Goal: Transaction & Acquisition: Purchase product/service

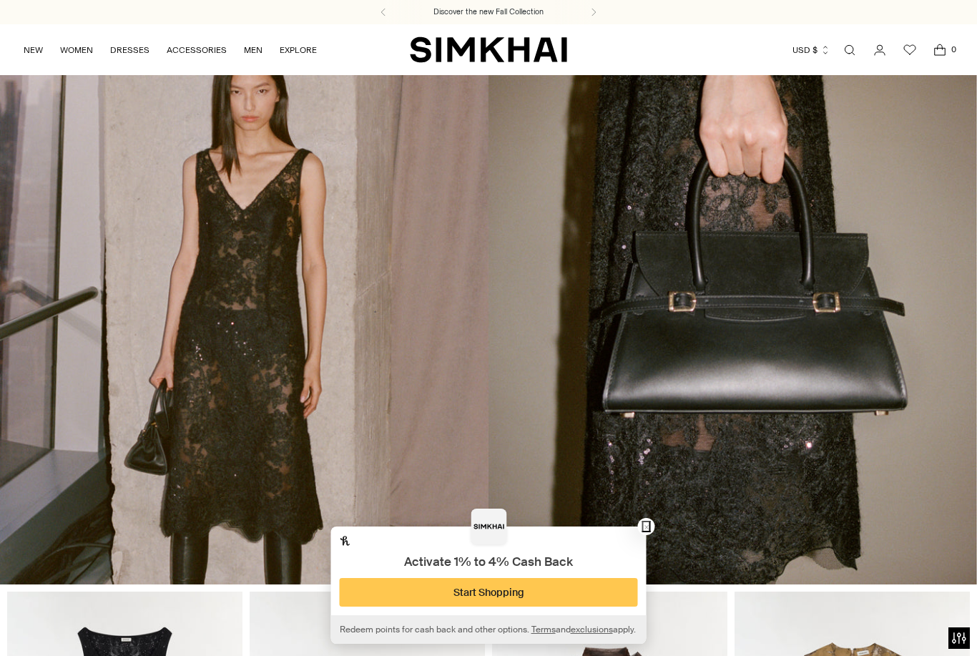
click at [109, 50] on ul "NEW WOMEN New Arrivals Shop All Spring 2026 Preorder Fall 2025 Best Sellers Exc…" at bounding box center [170, 50] width 293 height 34
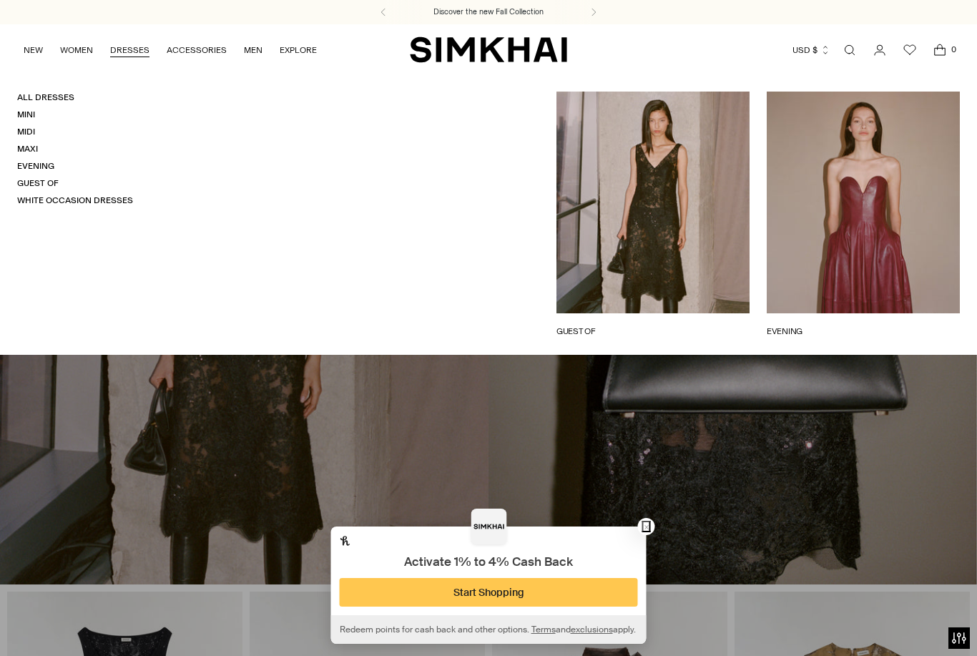
click at [128, 48] on link "DRESSES" at bounding box center [129, 49] width 39 height 31
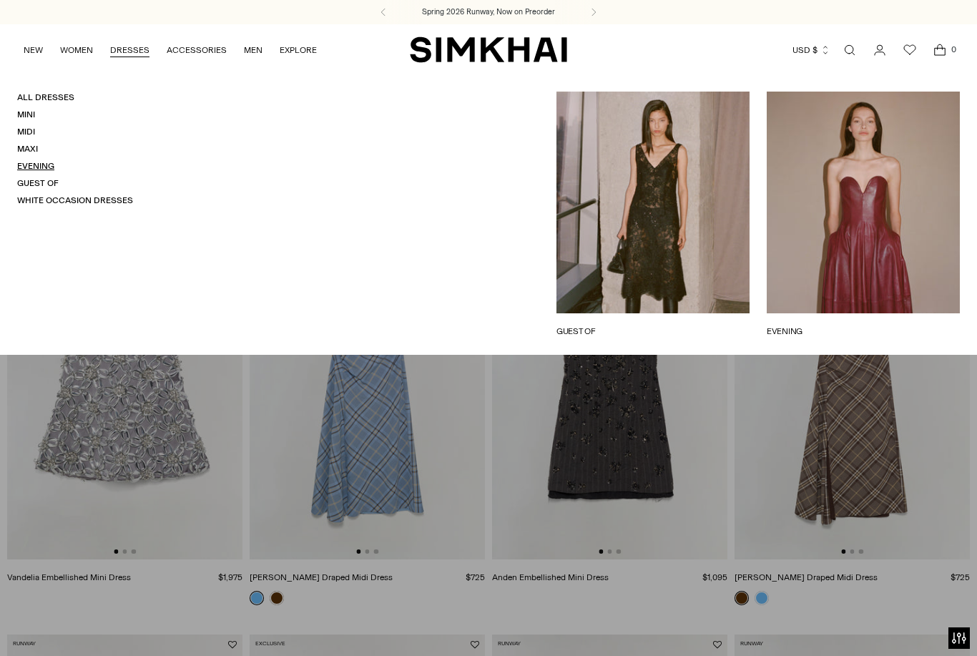
click at [37, 163] on link "Evening" at bounding box center [35, 166] width 37 height 10
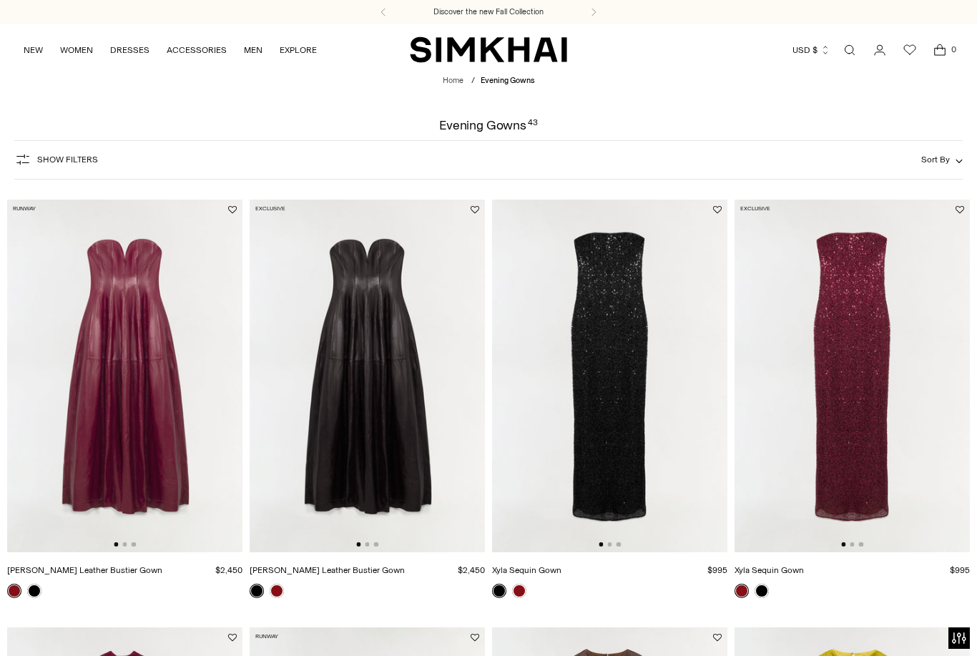
click at [56, 152] on button "Show Filters" at bounding box center [56, 159] width 84 height 23
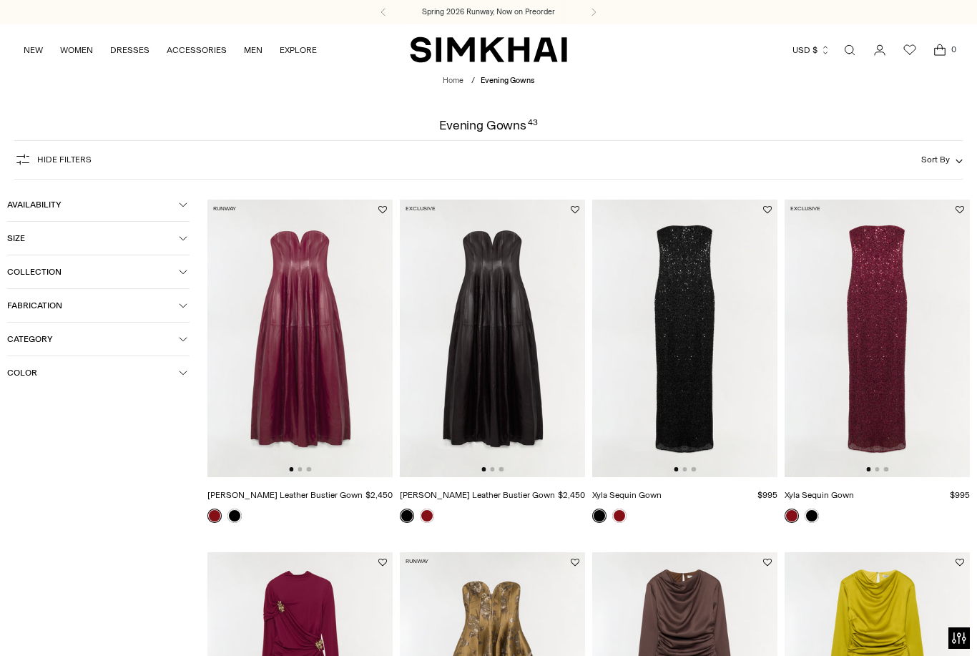
click at [38, 378] on span "Color" at bounding box center [93, 373] width 172 height 10
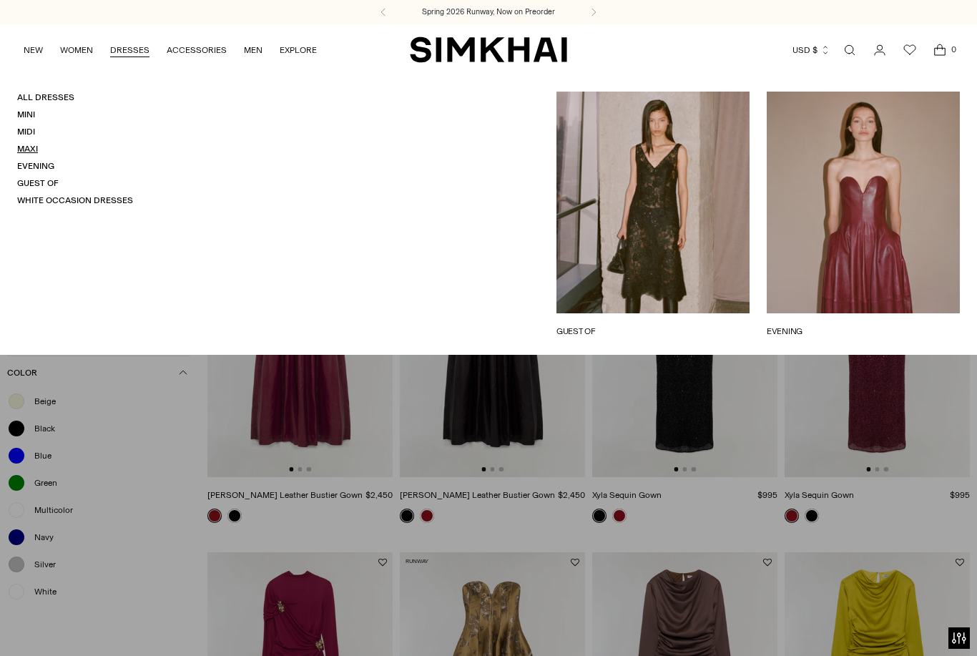
click at [25, 149] on link "Maxi" at bounding box center [27, 149] width 21 height 10
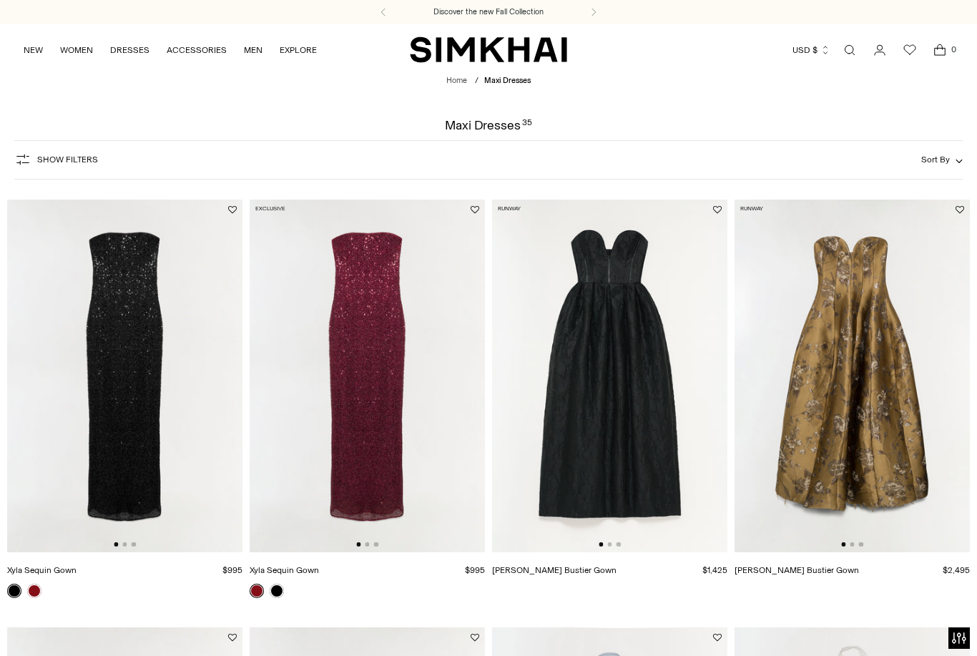
click at [60, 164] on span "Show Filters" at bounding box center [67, 159] width 61 height 10
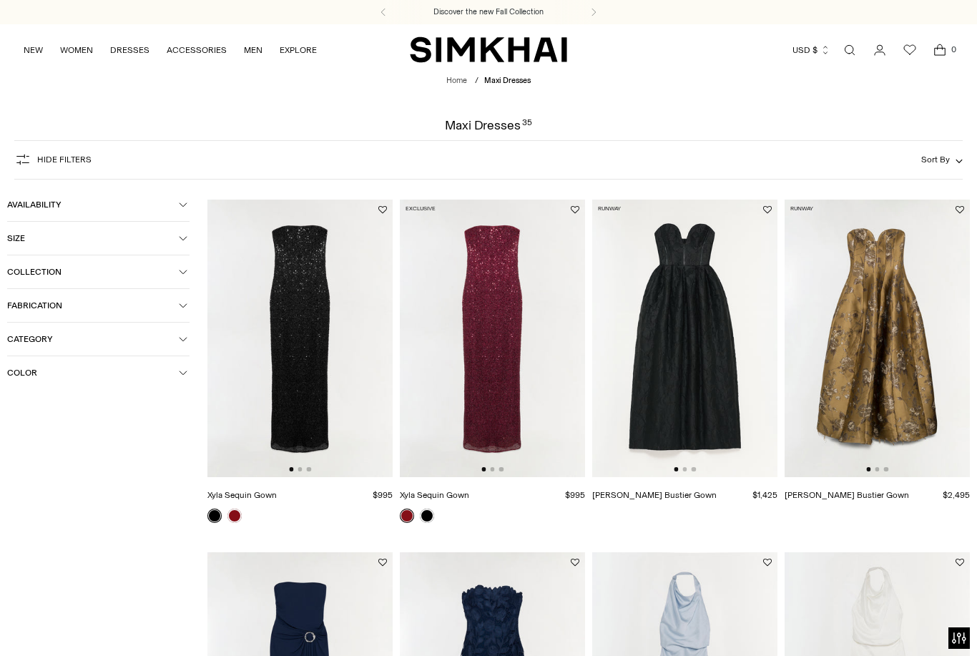
click at [24, 378] on span "Color" at bounding box center [93, 373] width 172 height 10
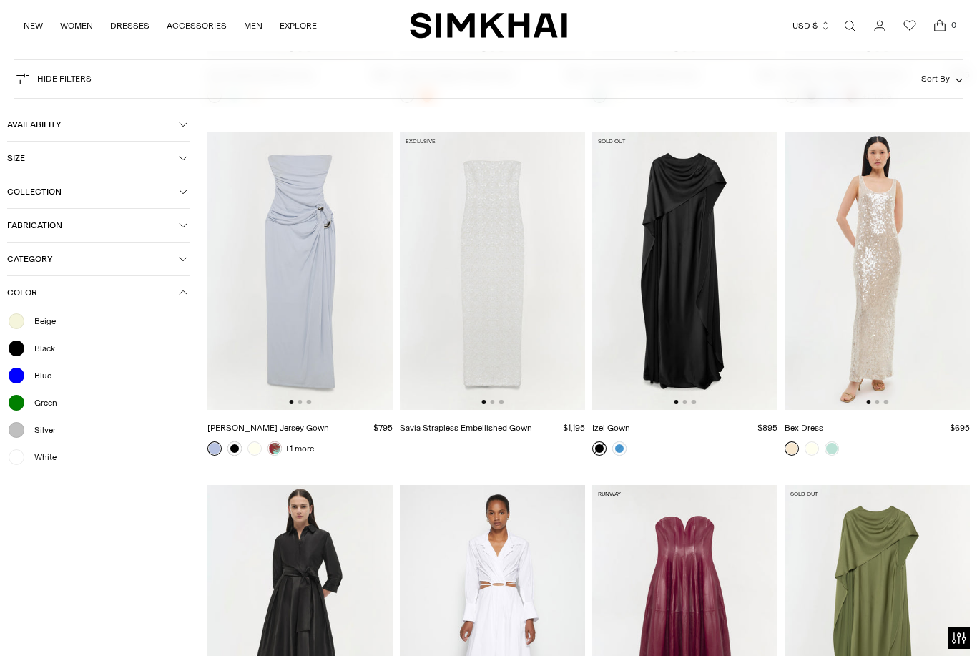
scroll to position [2184, 0]
